Goal: Task Accomplishment & Management: Manage account settings

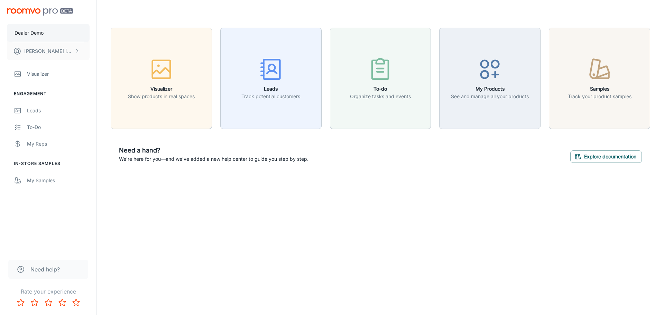
click at [54, 34] on button "Dealer Demo" at bounding box center [48, 33] width 83 height 18
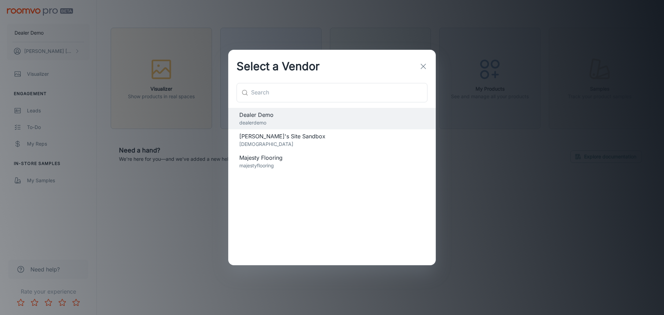
click at [271, 138] on span "[PERSON_NAME]'s Site Sandbox" at bounding box center [331, 136] width 185 height 8
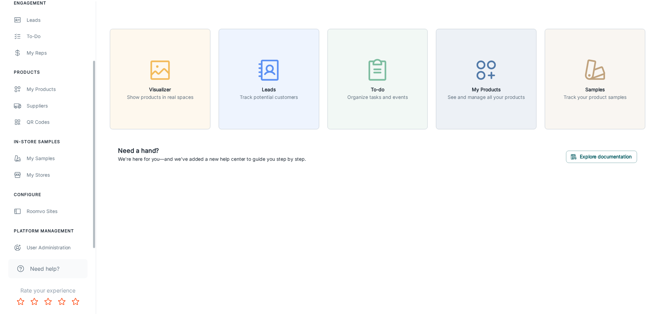
scroll to position [81, 0]
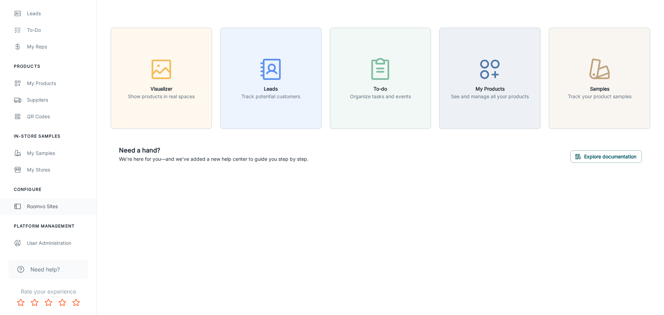
click at [54, 209] on div "Roomvo Sites" at bounding box center [58, 207] width 63 height 8
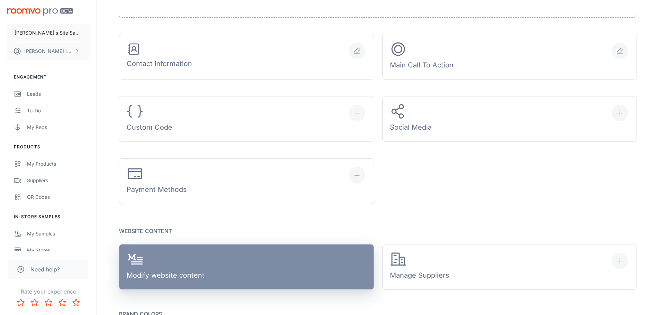
scroll to position [346, 0]
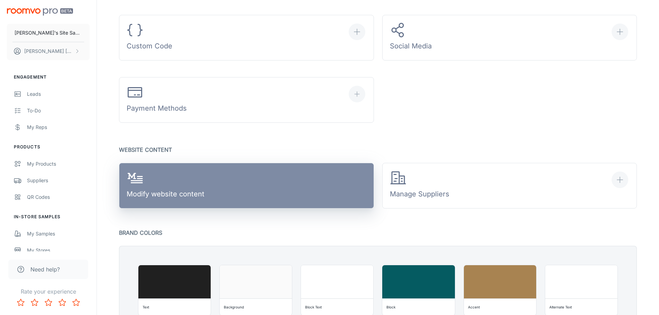
click at [183, 184] on div "Modify website content" at bounding box center [166, 186] width 78 height 32
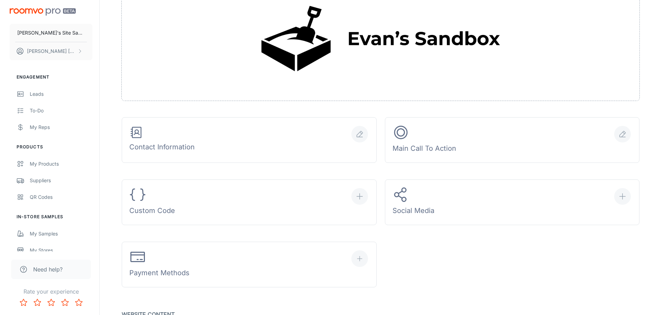
scroll to position [173, 0]
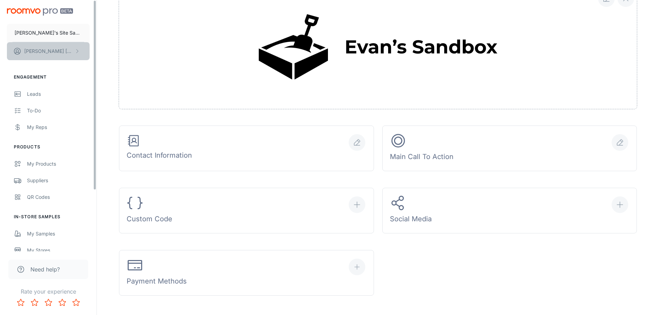
click at [57, 50] on button "[PERSON_NAME]" at bounding box center [48, 51] width 83 height 18
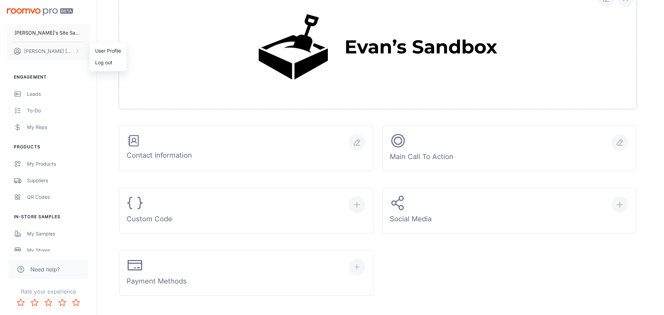
click at [107, 16] on div at bounding box center [332, 157] width 664 height 315
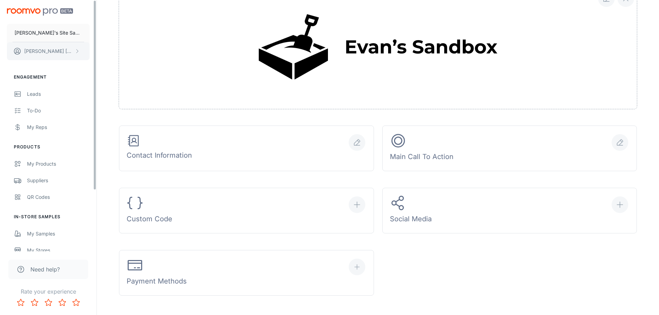
click at [58, 52] on button "[PERSON_NAME]" at bounding box center [48, 51] width 83 height 18
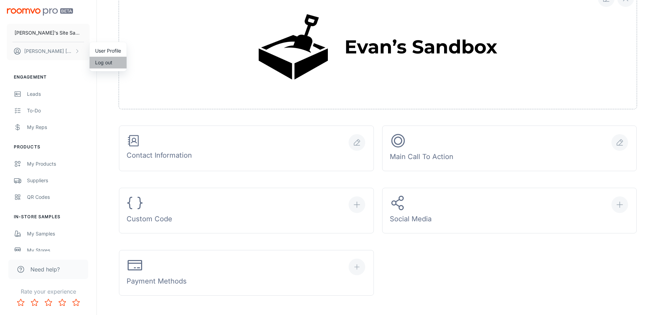
click at [110, 66] on li "Log out" at bounding box center [108, 63] width 37 height 12
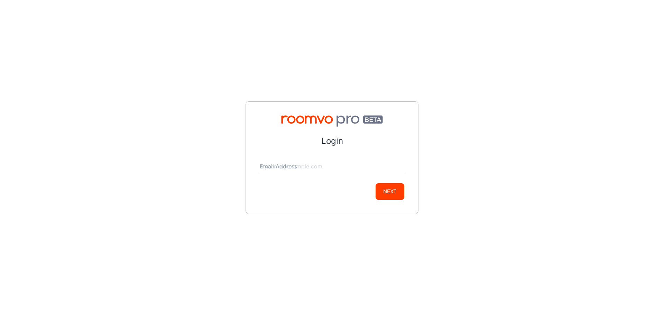
drag, startPoint x: 161, startPoint y: 105, endPoint x: 187, endPoint y: 99, distance: 27.1
click at [162, 105] on div "Login Email Address Next" at bounding box center [332, 157] width 664 height 315
